Goal: Find contact information: Find contact information

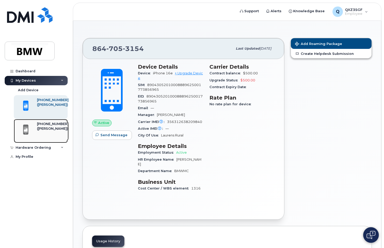
click at [41, 127] on div "([PERSON_NAME])" at bounding box center [53, 128] width 32 height 5
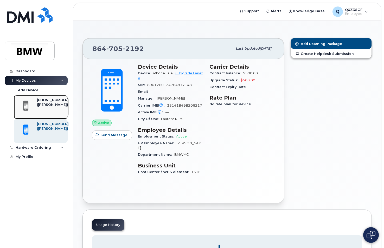
click at [46, 100] on div "[PHONE_NUMBER]" at bounding box center [53, 100] width 32 height 5
